Goal: Navigation & Orientation: Find specific page/section

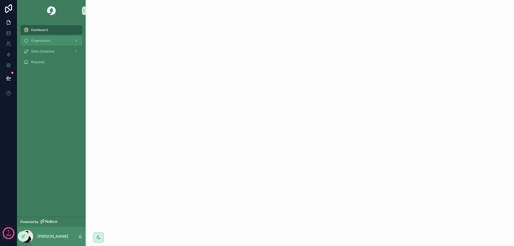
click at [34, 43] on div "Organization" at bounding box center [52, 40] width 56 height 9
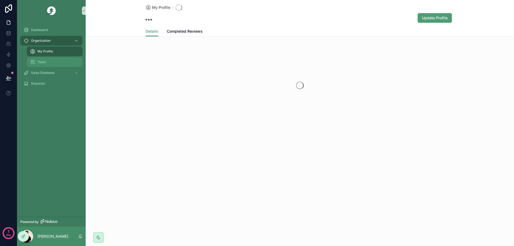
click at [43, 62] on span "Team" at bounding box center [41, 62] width 9 height 4
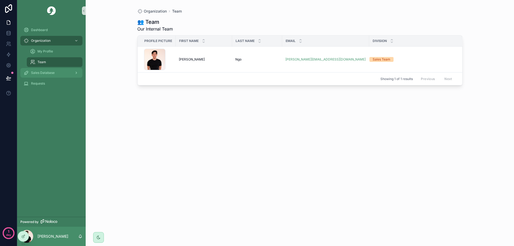
click at [49, 75] on div "Sales Database" at bounding box center [52, 73] width 56 height 9
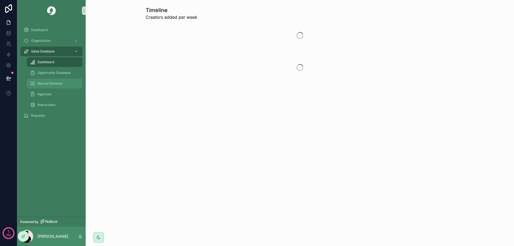
click at [48, 83] on span "Manual Reviews" at bounding box center [49, 83] width 25 height 4
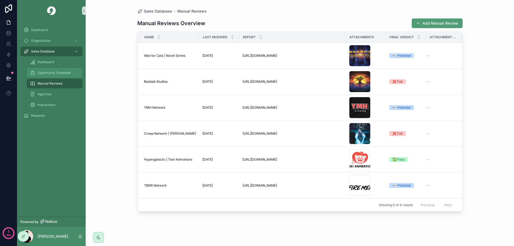
click at [58, 71] on span "Opportunity Database" at bounding box center [53, 73] width 33 height 4
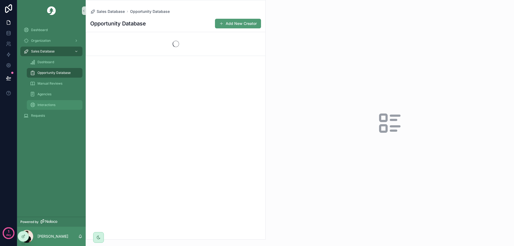
click at [51, 105] on span "Interactions" at bounding box center [46, 105] width 18 height 4
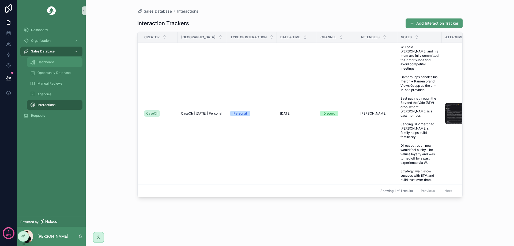
click at [56, 60] on div "Dashboard" at bounding box center [54, 62] width 49 height 9
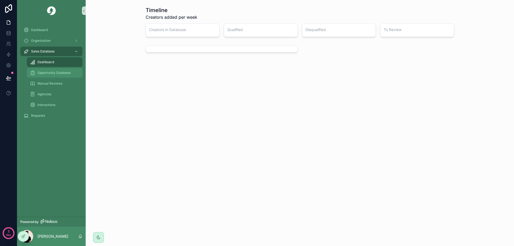
click at [55, 71] on span "Opportunity Database" at bounding box center [53, 73] width 33 height 4
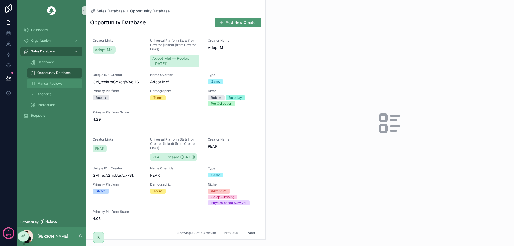
click at [51, 86] on div "Manual Reviews" at bounding box center [54, 83] width 49 height 9
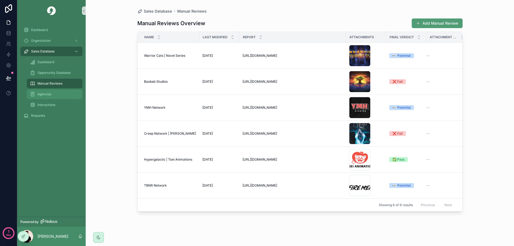
click at [47, 97] on div "Agencies" at bounding box center [54, 94] width 49 height 9
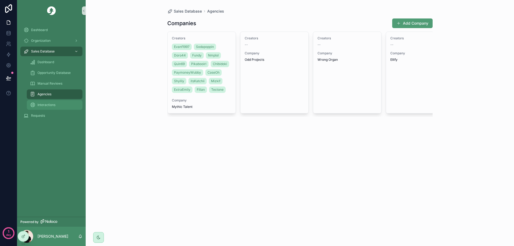
click at [44, 105] on span "Interactions" at bounding box center [46, 105] width 18 height 4
